Goal: Transaction & Acquisition: Purchase product/service

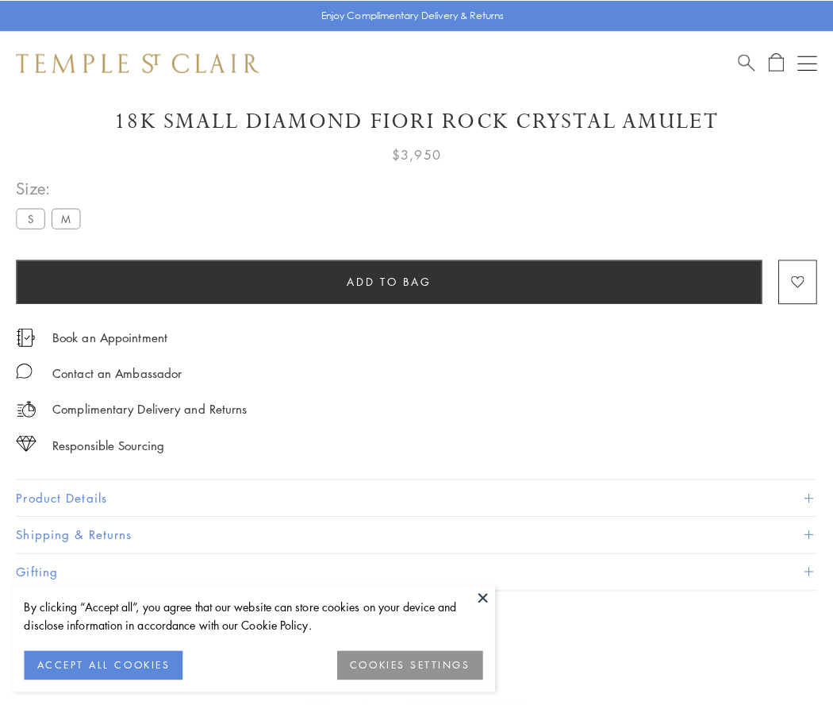
scroll to position [94, 0]
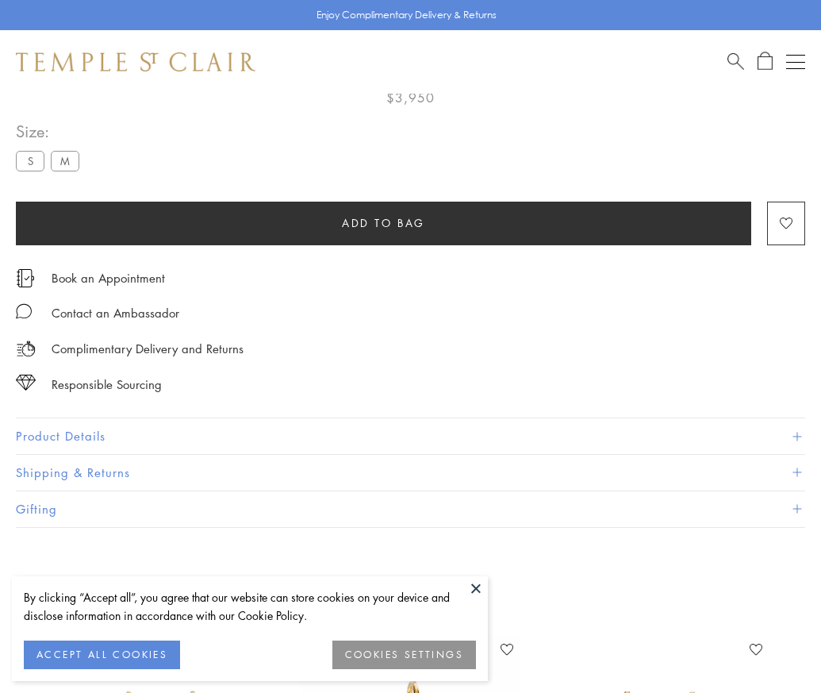
click at [383, 222] on span "Add to bag" at bounding box center [383, 222] width 83 height 17
